Goal: Task Accomplishment & Management: Manage account settings

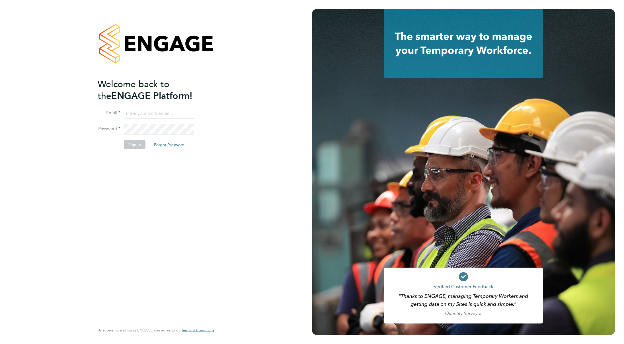
click at [144, 107] on ng-template "Welcome back to the ENGAGE Platform! Email Password Sign In Forgot Password" at bounding box center [153, 116] width 111 height 77
click at [145, 113] on input at bounding box center [159, 113] width 70 height 10
type input "mike.king@vistry.co.uk"
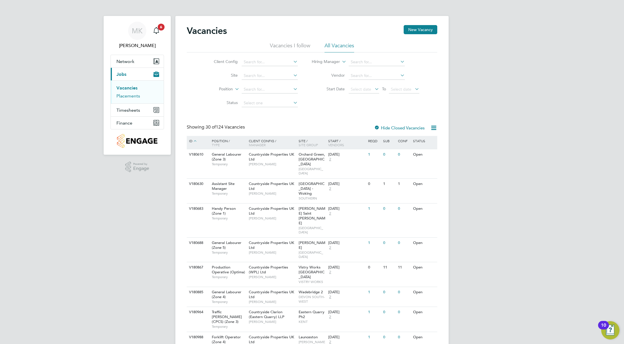
click at [136, 97] on link "Placements" at bounding box center [128, 95] width 24 height 5
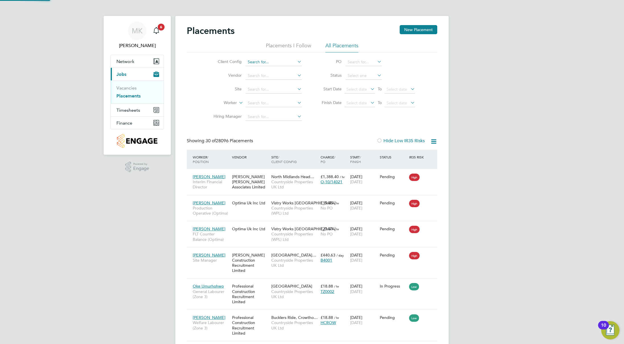
click at [258, 64] on input at bounding box center [274, 62] width 56 height 8
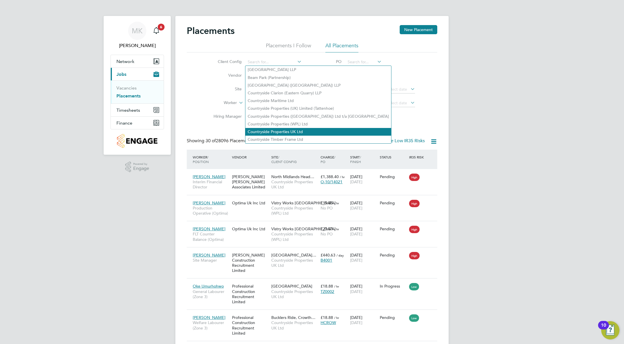
click at [279, 128] on li "Countryside Properties UK Ltd" at bounding box center [319, 132] width 146 height 8
type input "Countryside Properties UK Ltd"
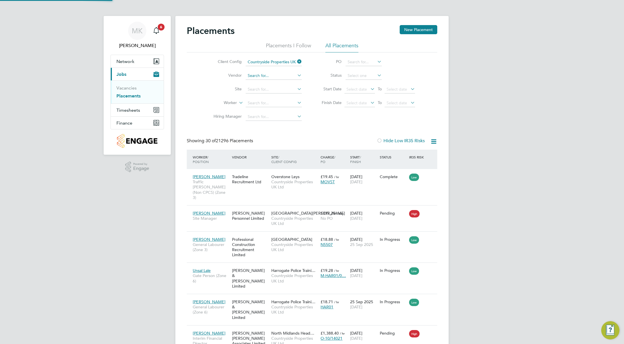
click at [269, 76] on input at bounding box center [274, 76] width 56 height 8
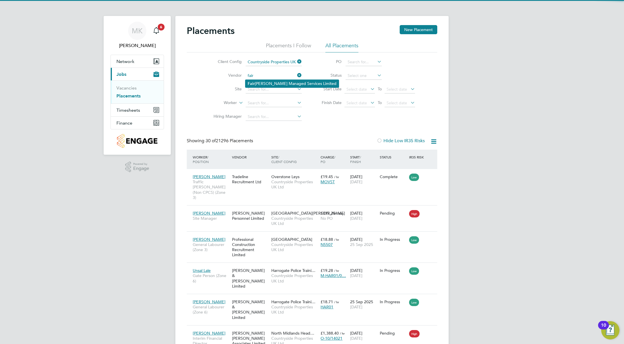
click at [268, 80] on li "Fair mead Managed Services Limited" at bounding box center [292, 84] width 93 height 8
type input "Fairmead Managed Services Limited"
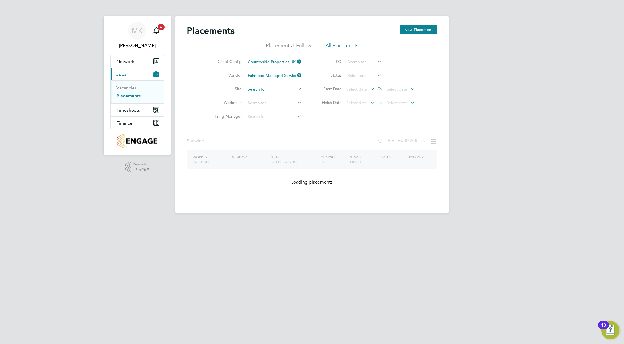
click at [262, 88] on input at bounding box center [274, 89] width 56 height 8
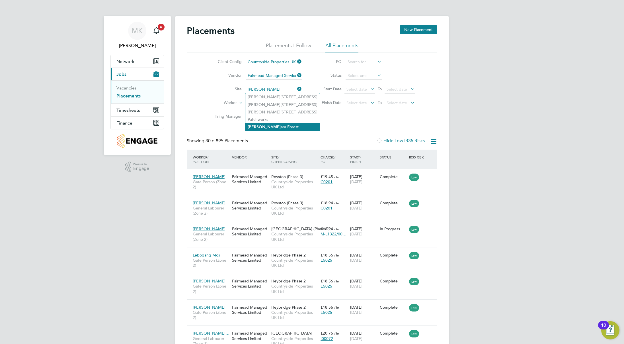
click at [262, 126] on li "Walth am Forest" at bounding box center [283, 127] width 74 height 8
type input "[GEOGRAPHIC_DATA]"
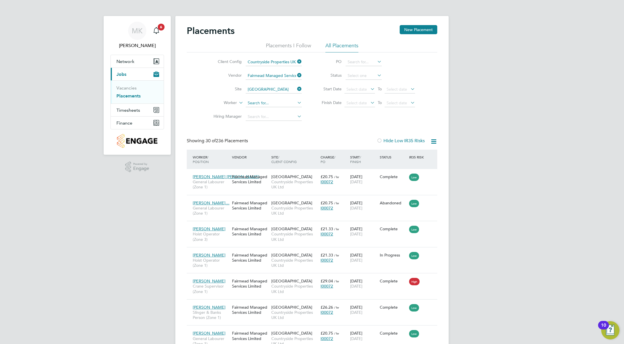
click at [262, 102] on input at bounding box center [274, 103] width 56 height 8
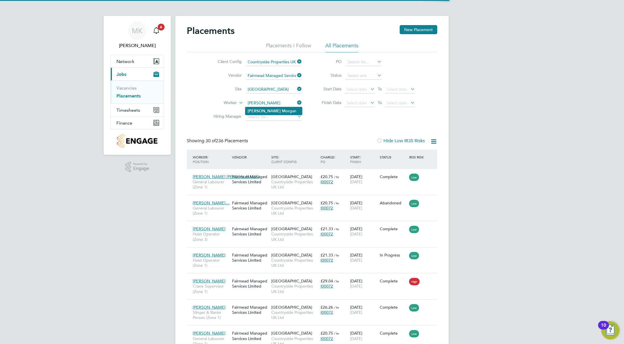
click at [282, 109] on b "Mor" at bounding box center [286, 111] width 8 height 5
type input "Taylor Morgan"
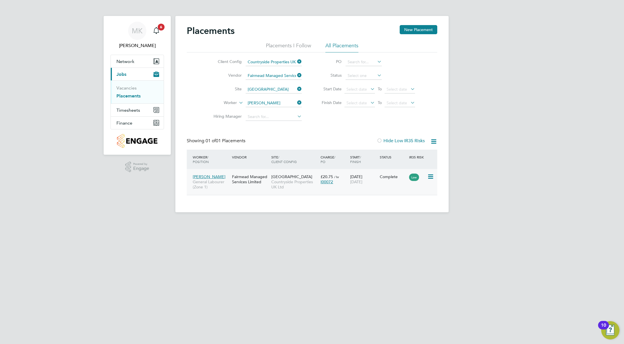
click at [284, 180] on span "Countryside Properties UK Ltd" at bounding box center [294, 184] width 46 height 10
click at [296, 102] on icon at bounding box center [296, 103] width 0 height 8
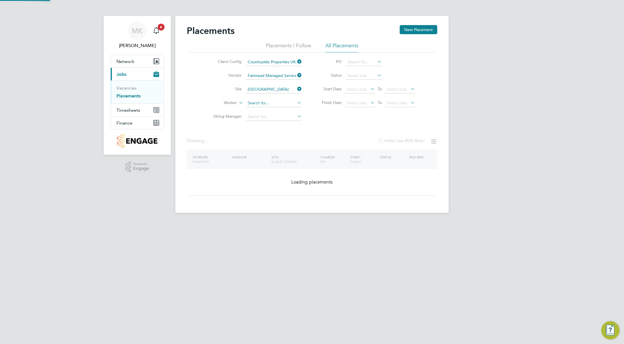
click at [273, 103] on input at bounding box center [274, 103] width 56 height 8
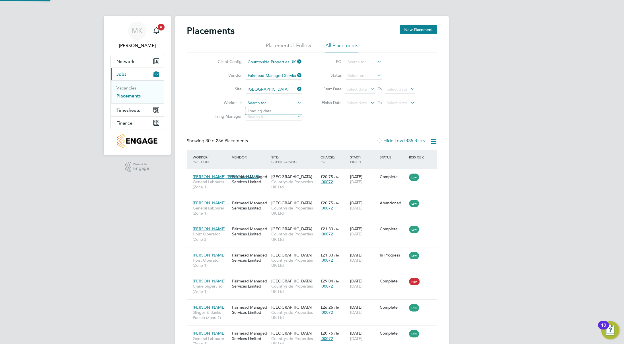
scroll to position [21, 50]
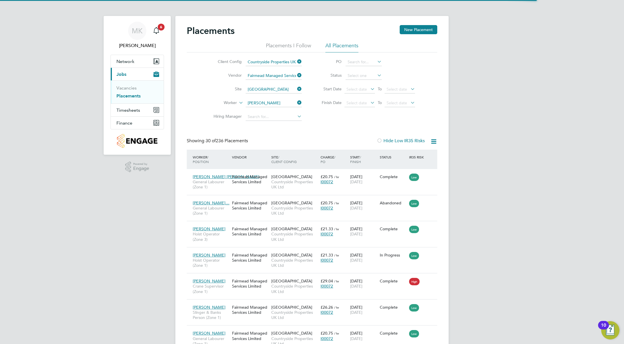
click at [271, 108] on li "Alfred B arci" at bounding box center [274, 111] width 57 height 8
type input "Alfred Barci"
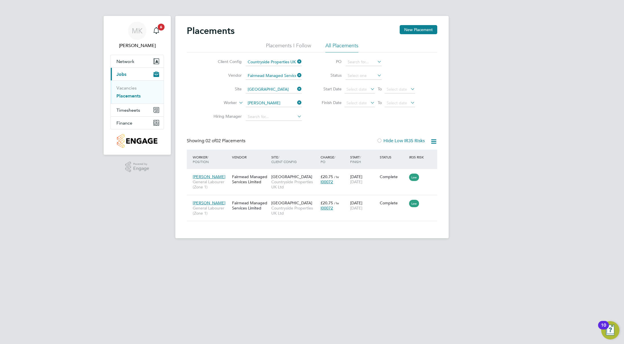
click at [296, 104] on icon at bounding box center [296, 103] width 0 height 8
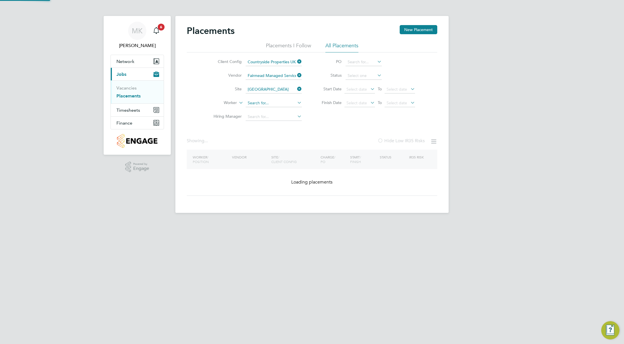
click at [273, 103] on input at bounding box center [274, 103] width 56 height 8
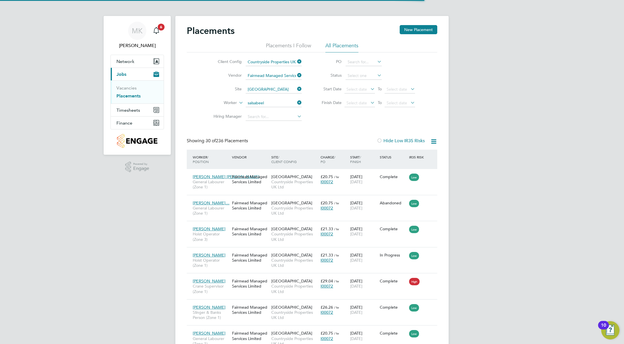
click at [275, 109] on li "Salsa beel Iqbal" at bounding box center [274, 111] width 57 height 8
type input "Salsabeel Iqbal"
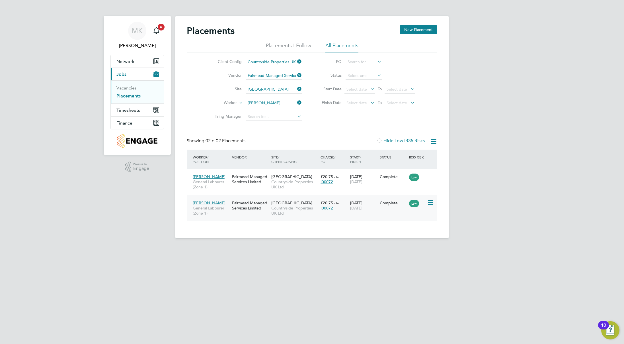
click at [232, 203] on div "Fairmead Managed Services Limited" at bounding box center [250, 205] width 39 height 16
click at [296, 102] on icon at bounding box center [296, 103] width 0 height 8
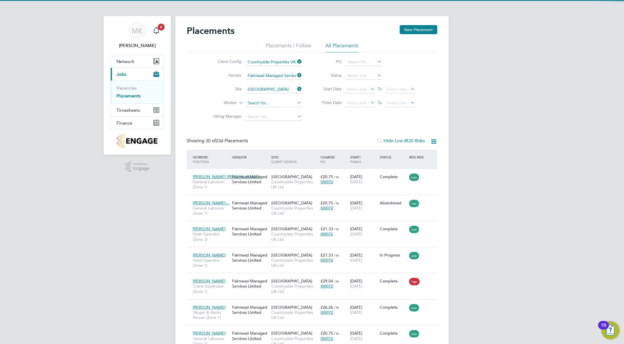
click at [276, 103] on input at bounding box center [274, 103] width 56 height 8
click at [273, 107] on li "Alfred Barc i" at bounding box center [274, 111] width 57 height 8
type input "Alfred Barci"
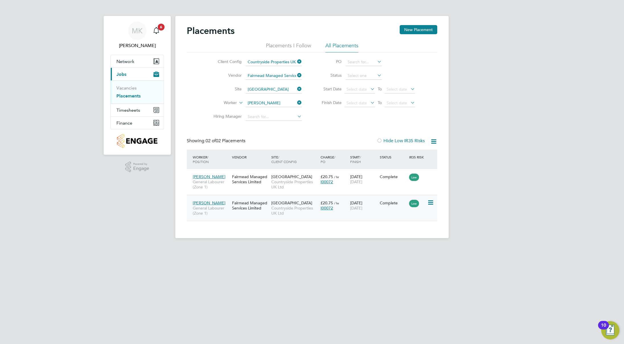
click at [296, 206] on span "Countryside Properties UK Ltd" at bounding box center [294, 210] width 46 height 10
click at [296, 102] on icon at bounding box center [296, 103] width 0 height 8
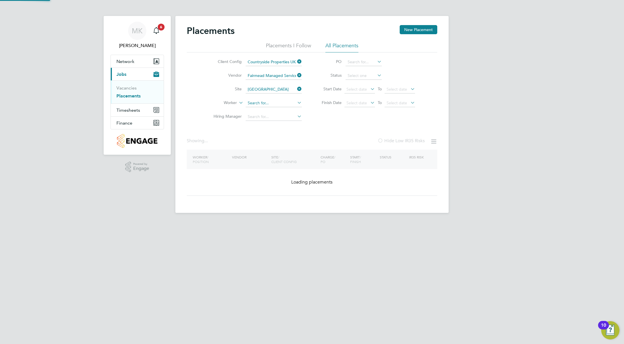
click at [277, 105] on input at bounding box center [274, 103] width 56 height 8
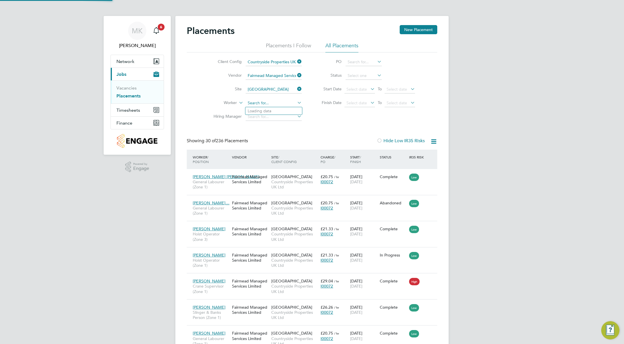
scroll to position [21, 50]
click at [282, 111] on b "Sm" at bounding box center [285, 111] width 6 height 5
type input "[PERSON_NAME]"
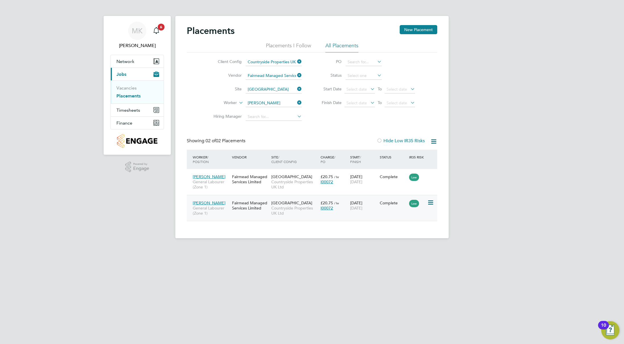
click at [255, 205] on div "Fairmead Managed Services Limited" at bounding box center [250, 205] width 39 height 16
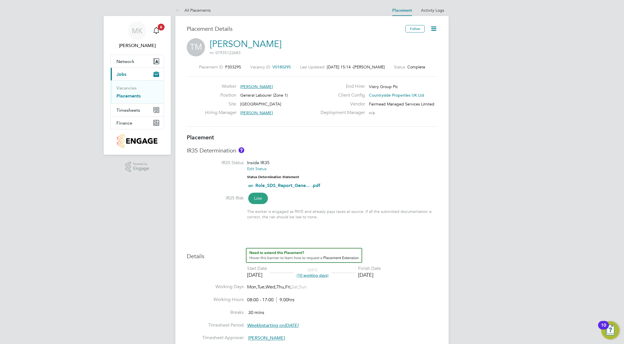
click at [432, 30] on icon at bounding box center [433, 28] width 7 height 7
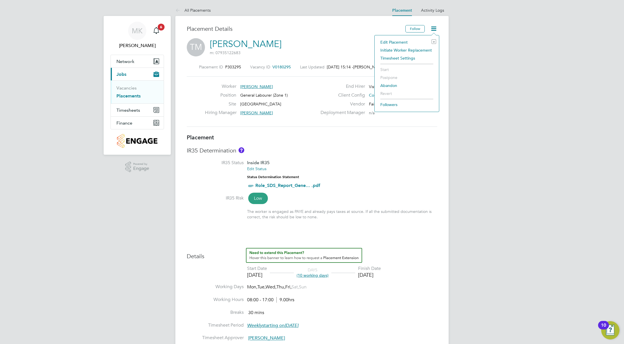
click at [400, 41] on li "Edit Placement e" at bounding box center [407, 42] width 59 height 8
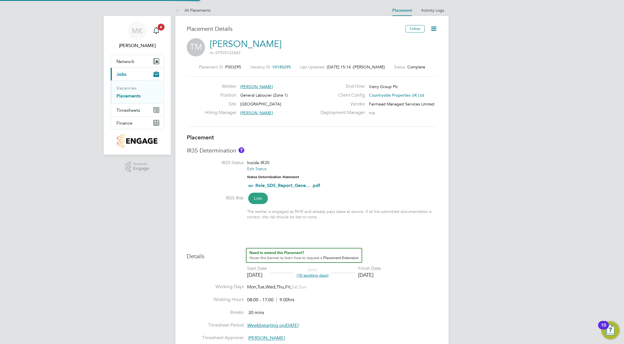
type input "[PERSON_NAME]"
type input "08 Sep 2025"
type input "[DATE]"
type input "08:00"
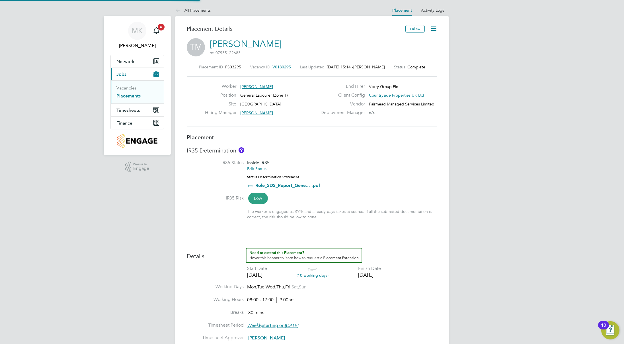
type input "17:00"
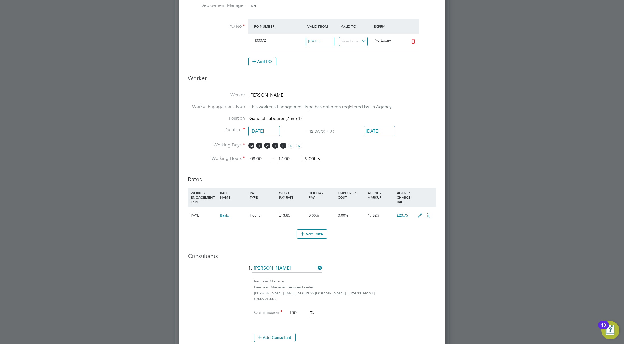
click at [373, 130] on input "[DATE]" at bounding box center [380, 131] width 32 height 11
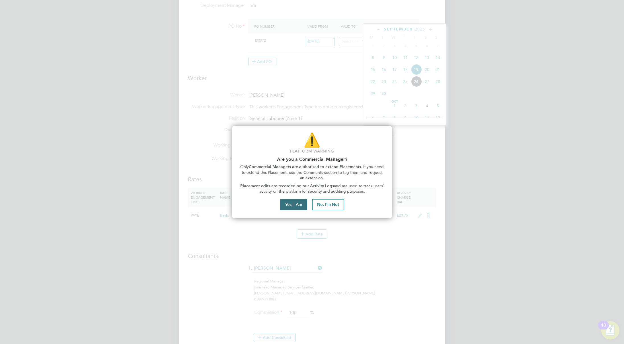
click at [292, 207] on button "Yes, I Am" at bounding box center [293, 204] width 27 height 11
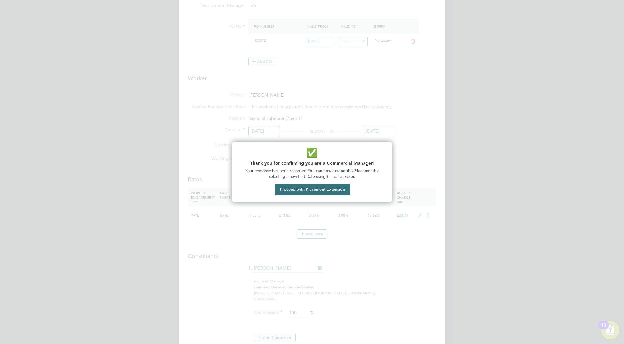
click at [322, 192] on button "Proceed with Placement Extension" at bounding box center [312, 189] width 75 height 11
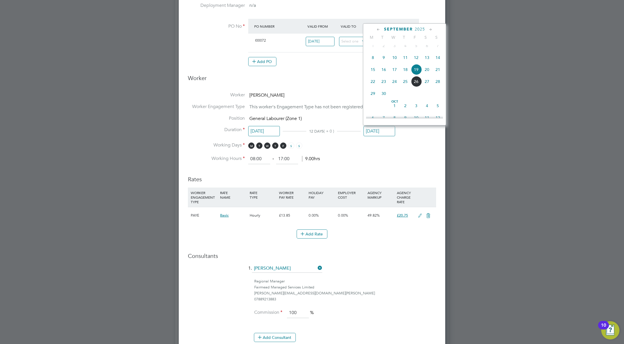
click at [432, 29] on icon at bounding box center [430, 29] width 5 height 6
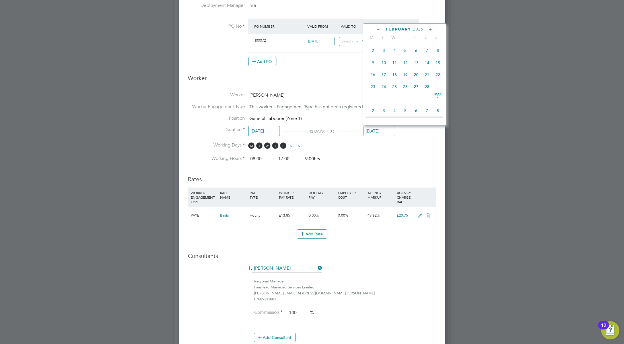
click at [416, 92] on span "27" at bounding box center [416, 86] width 11 height 11
type input "27 Feb 2026"
click at [412, 131] on li "Duration 08 Sep 2025 173 DAYS ( + 161 ) 27 Feb 2026" at bounding box center [312, 134] width 248 height 15
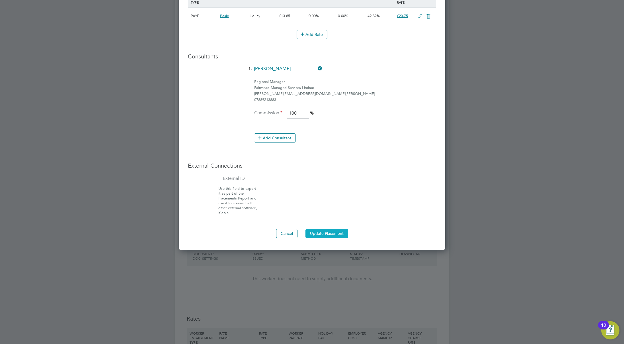
click at [327, 229] on button "Update Placement" at bounding box center [327, 233] width 43 height 9
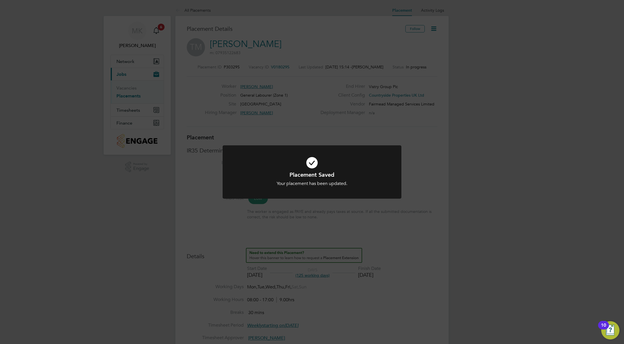
click at [418, 129] on div "Placement Saved Your placement has been updated. Cancel Okay" at bounding box center [312, 172] width 624 height 344
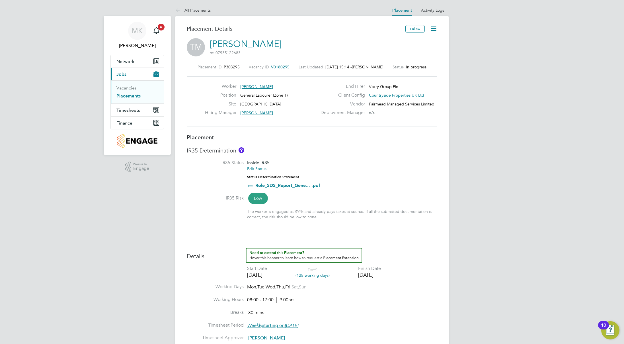
click at [137, 96] on link "Placements" at bounding box center [128, 95] width 24 height 5
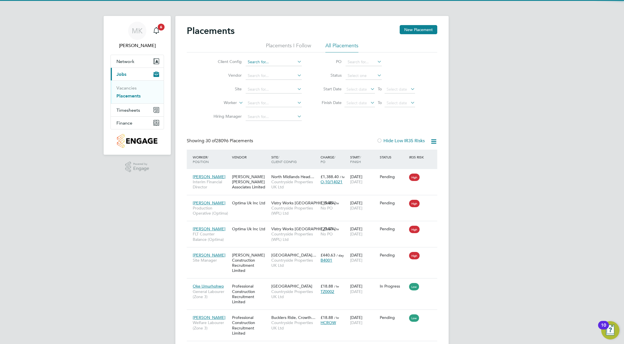
click at [261, 63] on input at bounding box center [274, 62] width 56 height 8
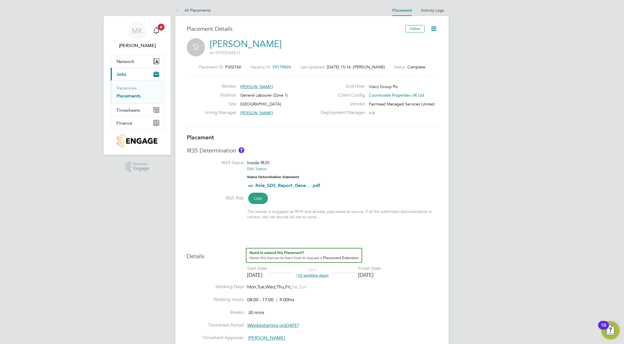
click at [433, 27] on icon at bounding box center [433, 28] width 7 height 7
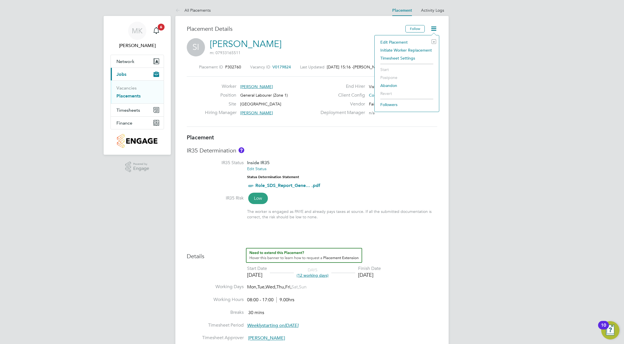
click at [415, 40] on li "Edit Placement e" at bounding box center [407, 42] width 59 height 8
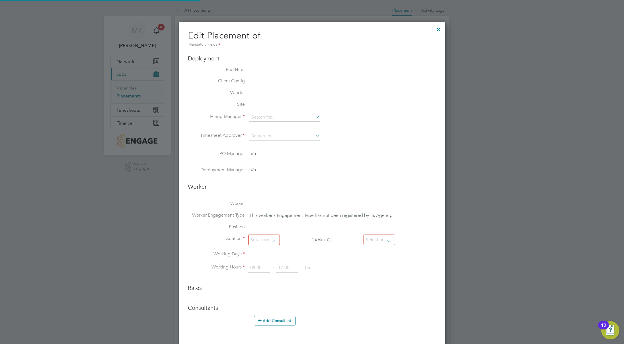
type input "[PERSON_NAME]"
type input "Paul Marcus"
type input "04 Sep 2025"
type input "19 Sep 2025"
type input "08:00"
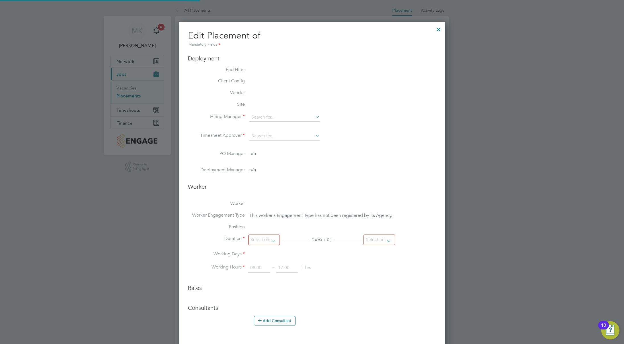
type input "17:00"
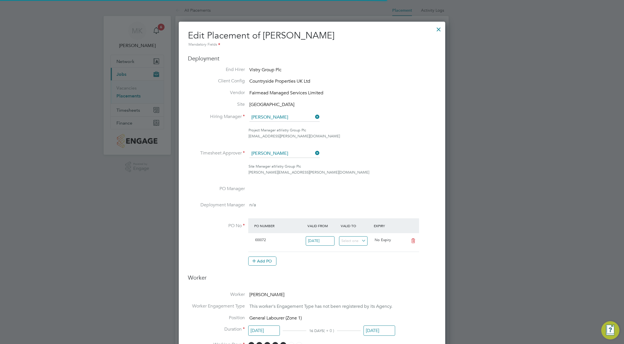
scroll to position [3, 3]
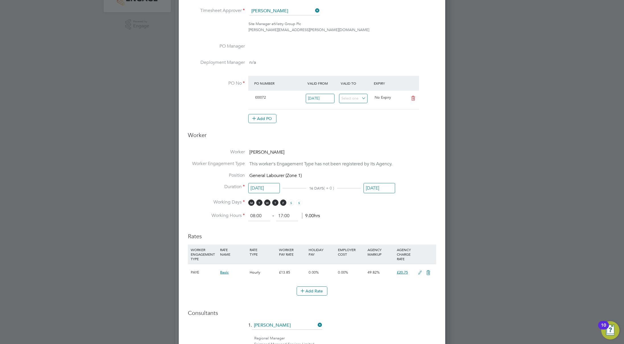
click at [377, 189] on input "[DATE]" at bounding box center [380, 188] width 32 height 11
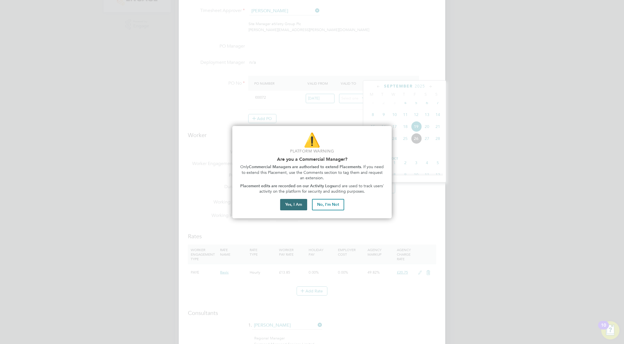
click at [295, 205] on button "Yes, I Am" at bounding box center [293, 204] width 27 height 11
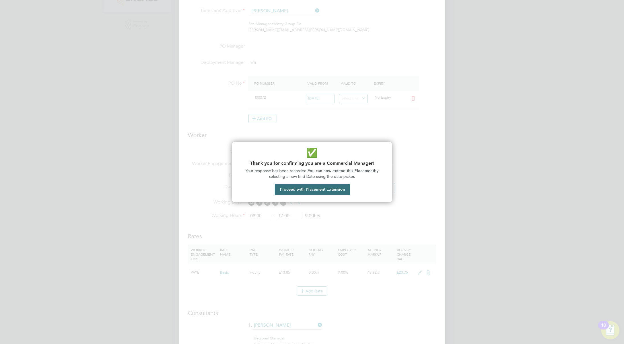
click at [316, 189] on button "Proceed with Placement Extension" at bounding box center [312, 189] width 75 height 11
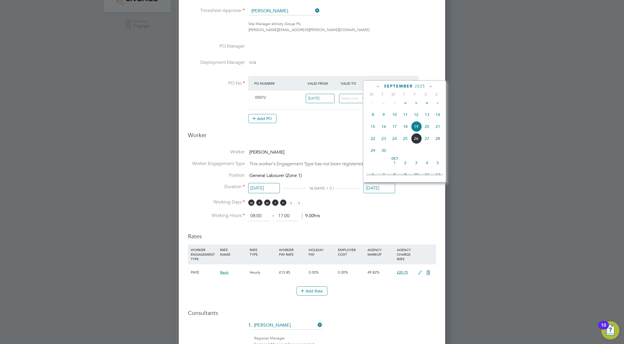
click at [431, 86] on icon at bounding box center [430, 86] width 5 height 6
click at [418, 153] on span "28" at bounding box center [416, 147] width 11 height 11
type input "[DATE]"
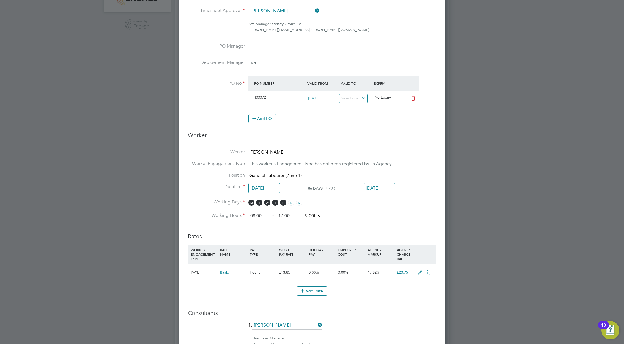
click at [412, 199] on li "Working Days M T W T F S S" at bounding box center [312, 205] width 248 height 12
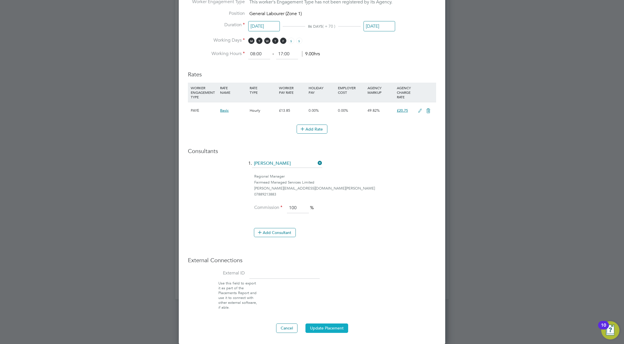
click at [333, 329] on button "Update Placement" at bounding box center [327, 327] width 43 height 9
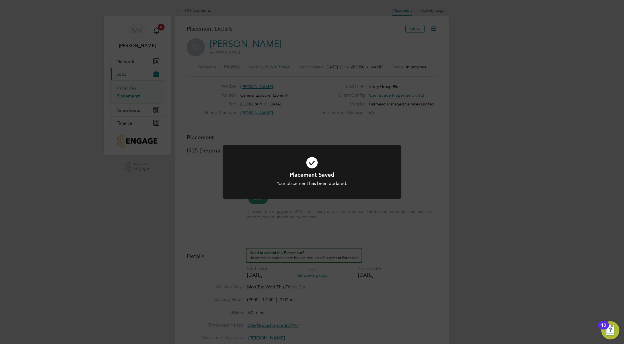
click at [390, 212] on div "Placement Saved Your placement has been updated. Cancel Okay" at bounding box center [312, 172] width 624 height 344
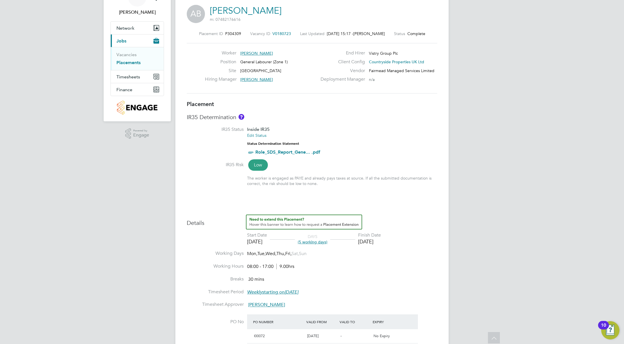
scroll to position [10, 0]
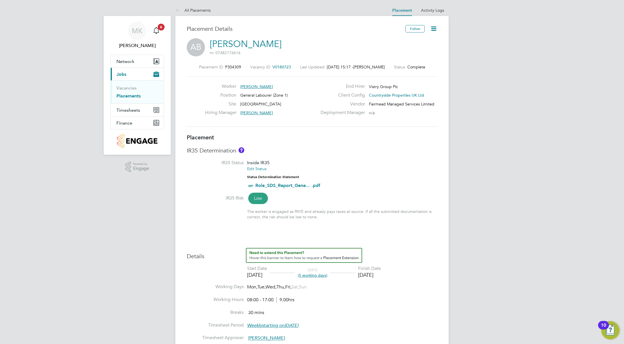
click at [434, 29] on icon at bounding box center [433, 28] width 7 height 7
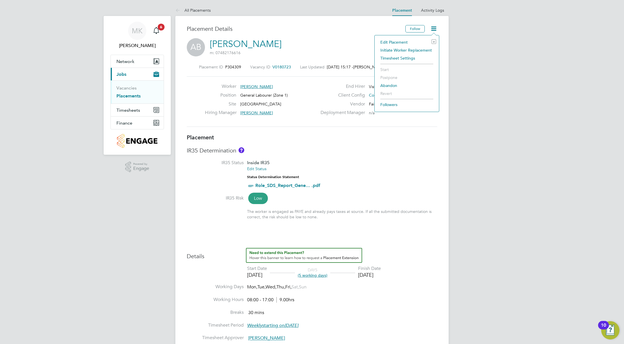
click at [413, 42] on li "Edit Placement e" at bounding box center [407, 42] width 59 height 8
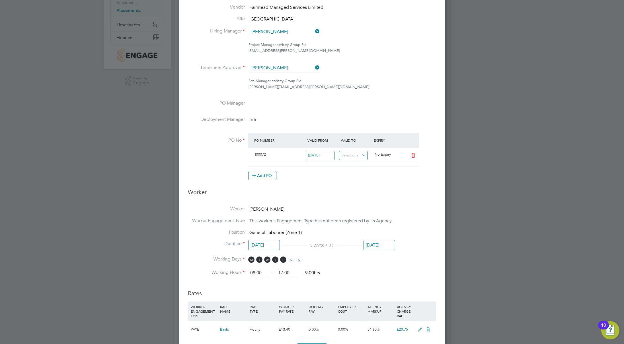
click at [377, 247] on input "[DATE]" at bounding box center [380, 245] width 32 height 11
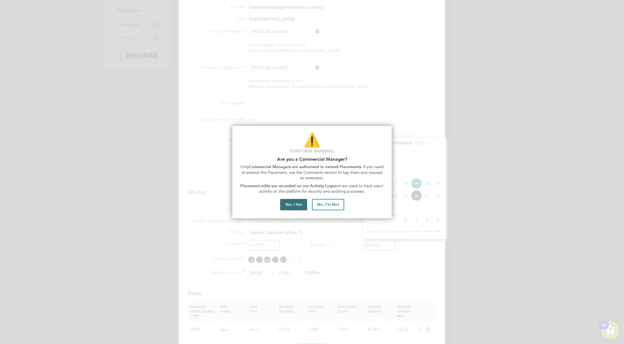
click at [289, 209] on button "Yes, I Am" at bounding box center [293, 204] width 27 height 11
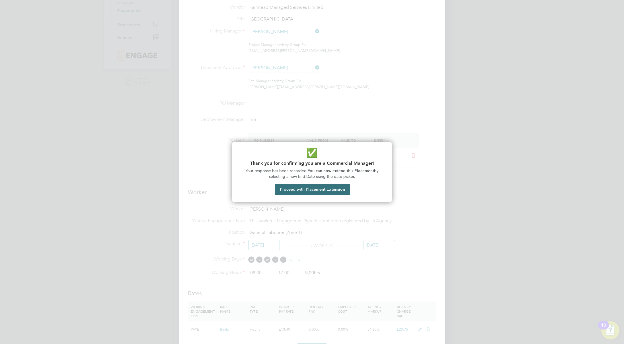
click at [310, 187] on button "Proceed with Placement Extension" at bounding box center [312, 189] width 75 height 11
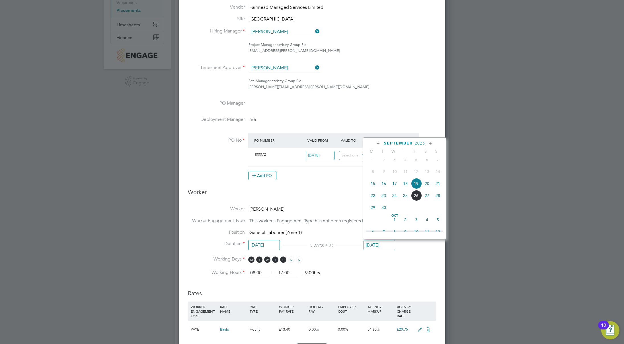
click at [430, 143] on icon at bounding box center [430, 143] width 5 height 6
click at [379, 143] on icon at bounding box center [378, 143] width 5 height 6
click at [430, 144] on icon at bounding box center [430, 143] width 5 height 6
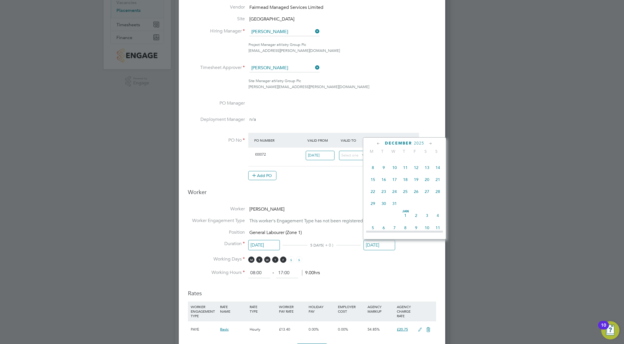
click at [379, 143] on icon at bounding box center [378, 143] width 5 height 6
click at [418, 210] on span "28" at bounding box center [416, 204] width 11 height 11
type input "28 Nov 2025"
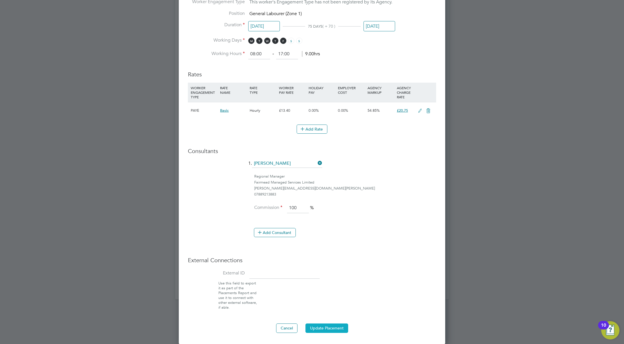
click at [318, 325] on button "Update Placement" at bounding box center [327, 327] width 43 height 9
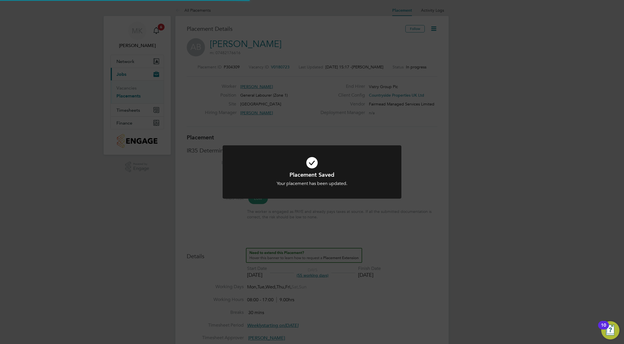
click at [314, 207] on div "Placement Saved Your placement has been updated. Cancel Okay" at bounding box center [312, 172] width 624 height 344
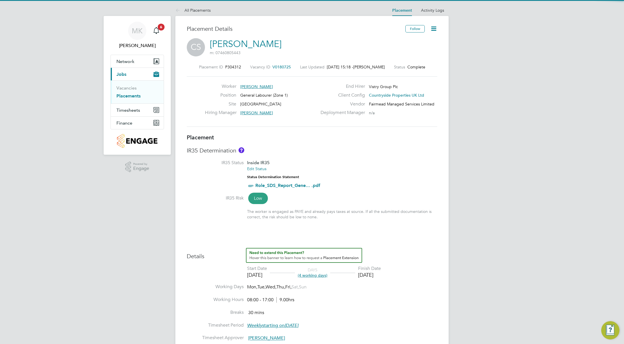
click at [437, 27] on icon at bounding box center [433, 28] width 7 height 7
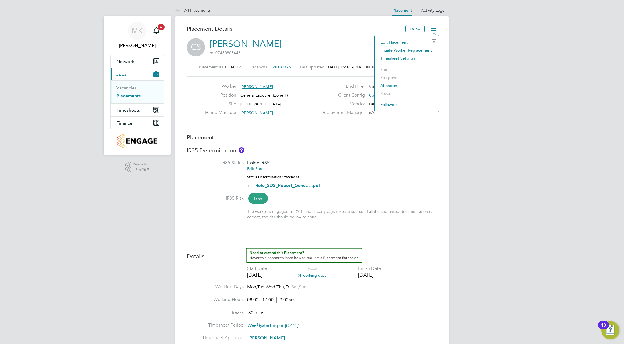
click at [280, 128] on div "Placement ID P304312 Vacancy ID V0180725 Last Updated [DATE] 15:18 - [PERSON_NA…" at bounding box center [312, 96] width 251 height 76
